Goal: Transaction & Acquisition: Purchase product/service

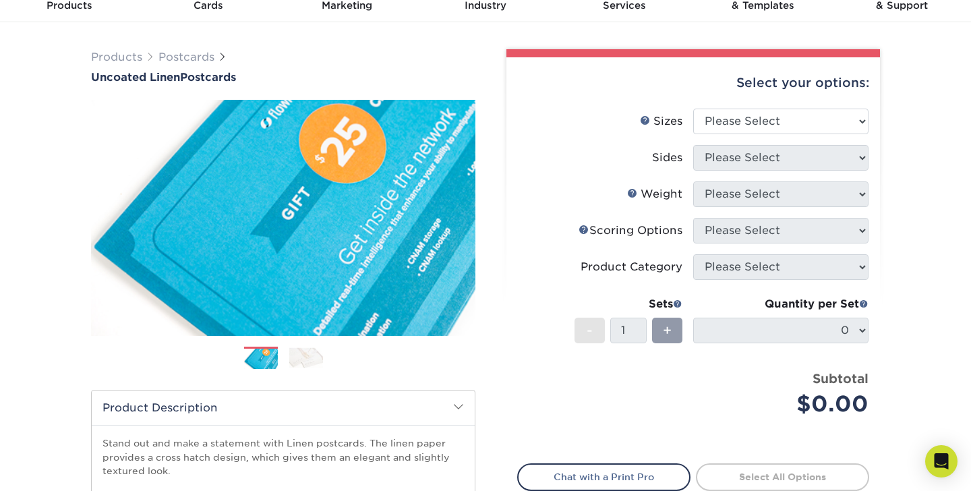
scroll to position [66, 0]
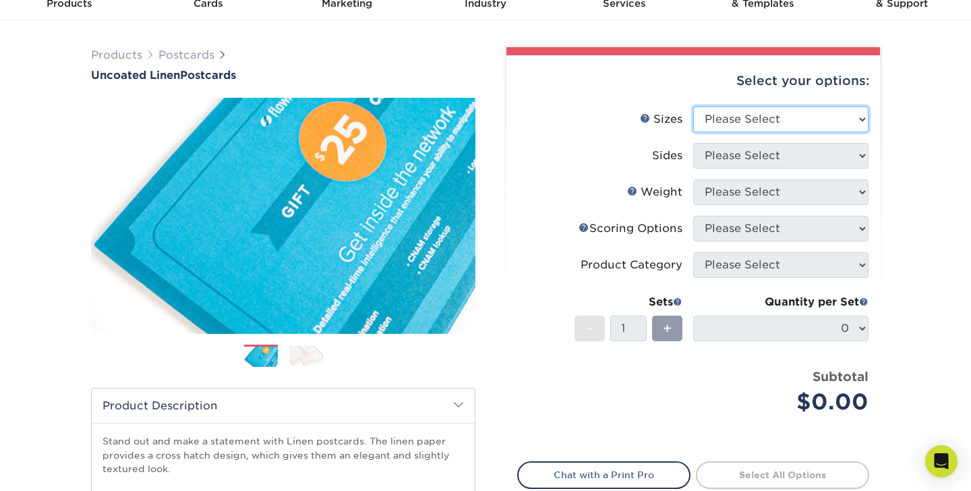
click at [727, 113] on select "Please Select 1.5" x 7" 2" x 6" 2" x 8" 2.12" x 5.5" 2.75" x 4.25" 2.75" x 8.5"…" at bounding box center [781, 120] width 175 height 26
select select "5.00x7.00"
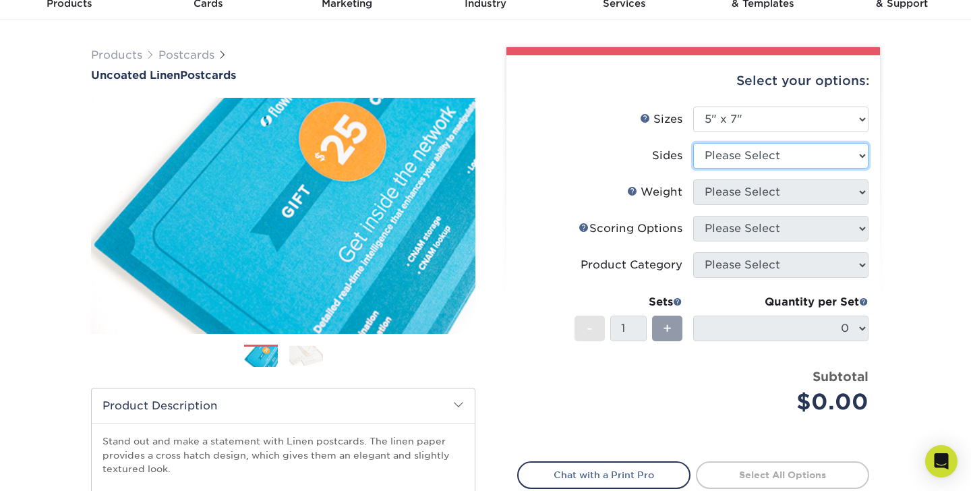
click at [804, 153] on select "Please Select Print Both Sides Print Front Only" at bounding box center [781, 156] width 175 height 26
select select "13abbda7-1d64-4f25-8bb2-c179b224825d"
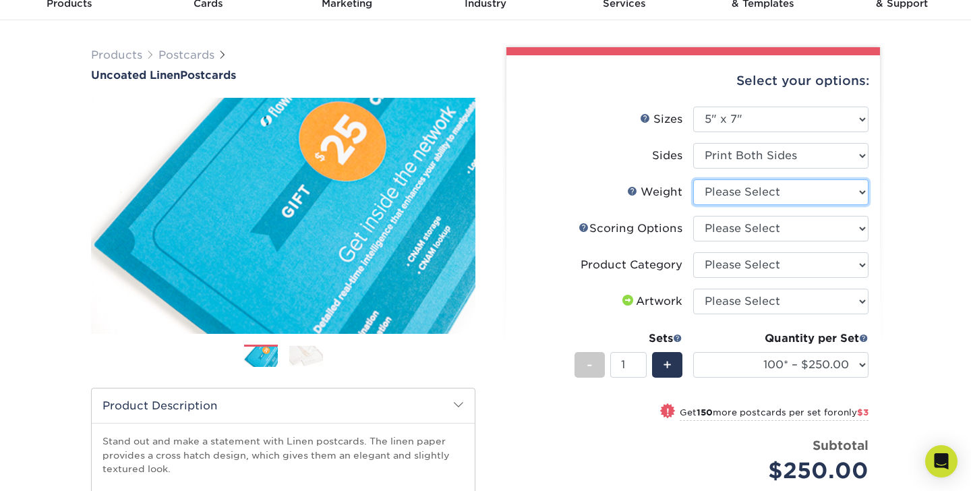
click at [769, 191] on select "Please Select 100LB" at bounding box center [781, 192] width 175 height 26
select select "100LB"
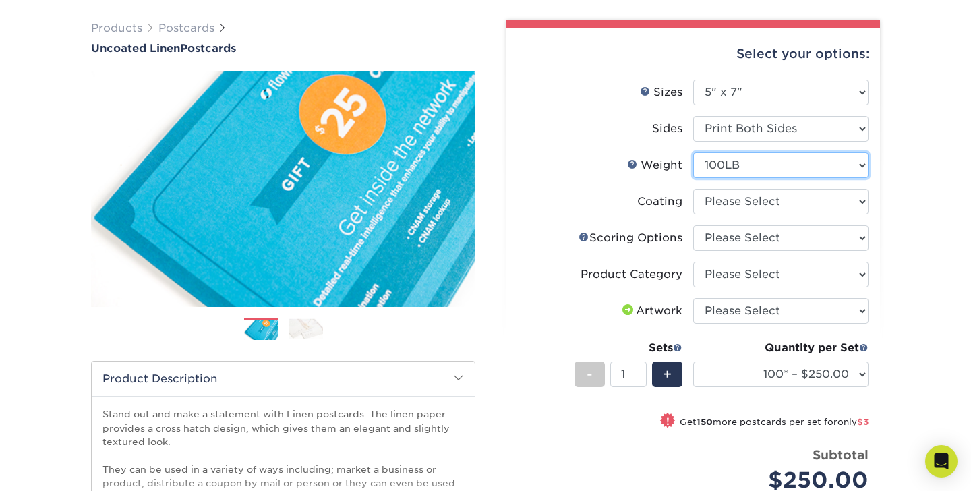
scroll to position [94, 0]
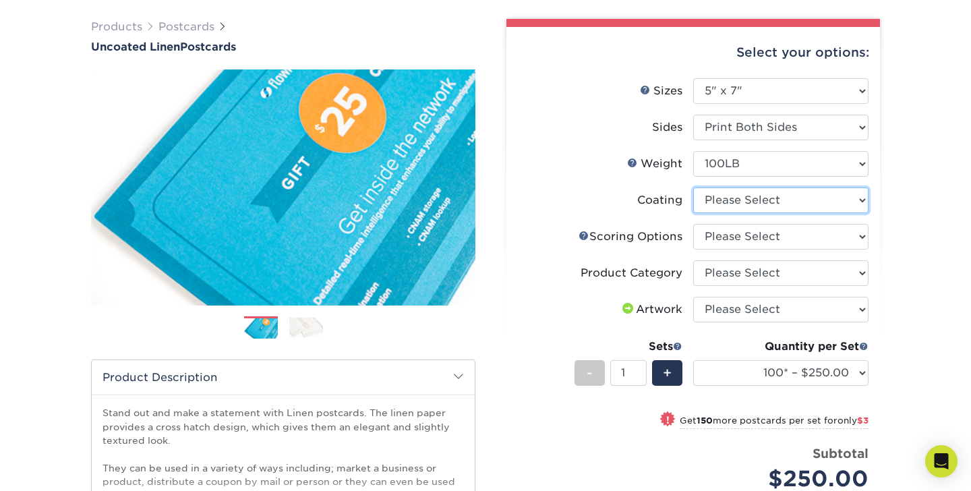
click at [731, 204] on select at bounding box center [781, 201] width 175 height 26
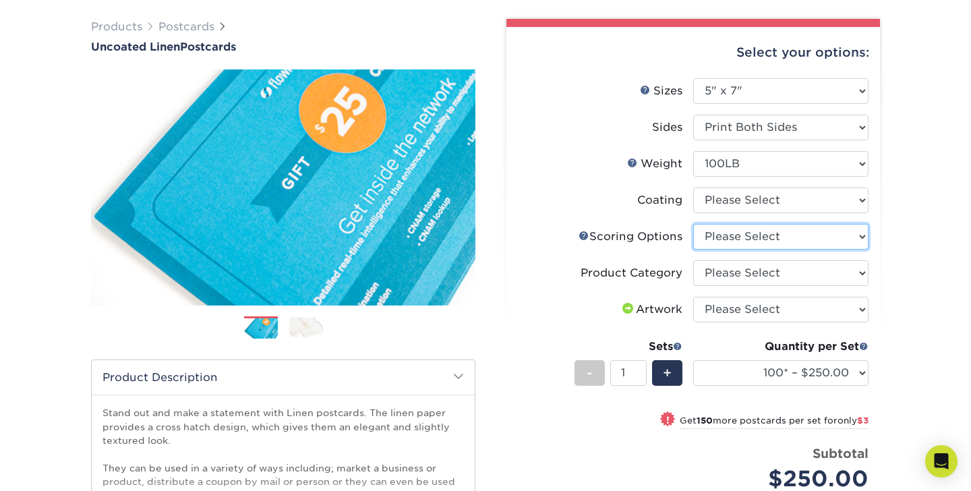
click at [716, 234] on select "Please Select No Scoring One Score Two Scores" at bounding box center [781, 237] width 175 height 26
click at [702, 271] on select "Please Select Postcards" at bounding box center [781, 273] width 175 height 26
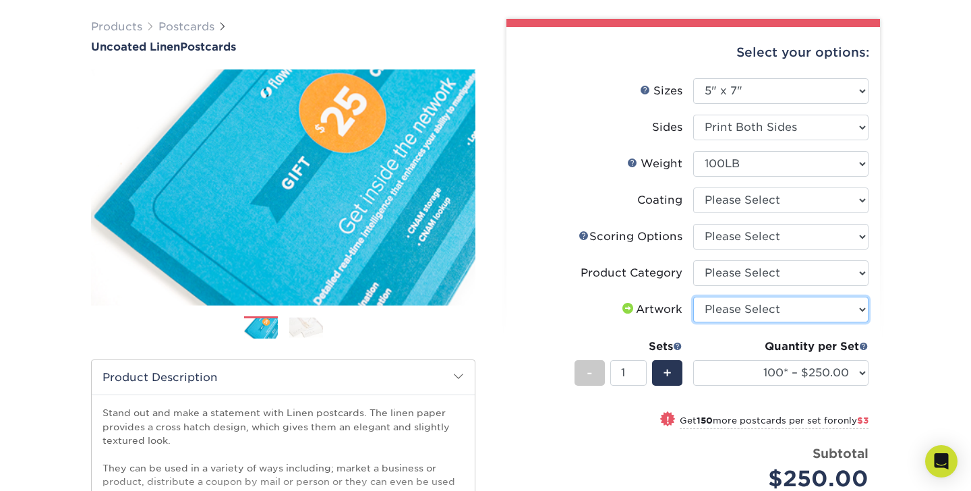
click at [708, 302] on select "Please Select I will upload files I need a design - $150" at bounding box center [781, 310] width 175 height 26
select select "upload"
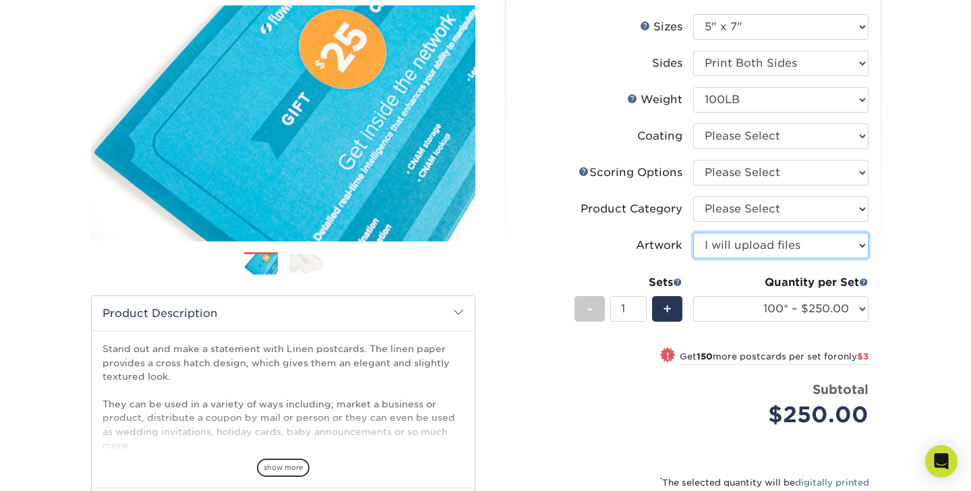
scroll to position [163, 0]
